Goal: Transaction & Acquisition: Purchase product/service

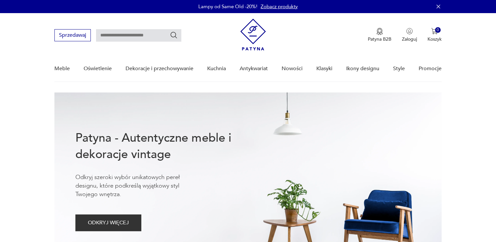
click at [110, 35] on input "text" at bounding box center [138, 35] width 85 height 12
type input "**********"
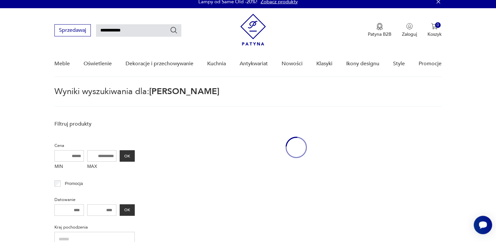
scroll to position [23, 0]
